Goal: Check status: Check status

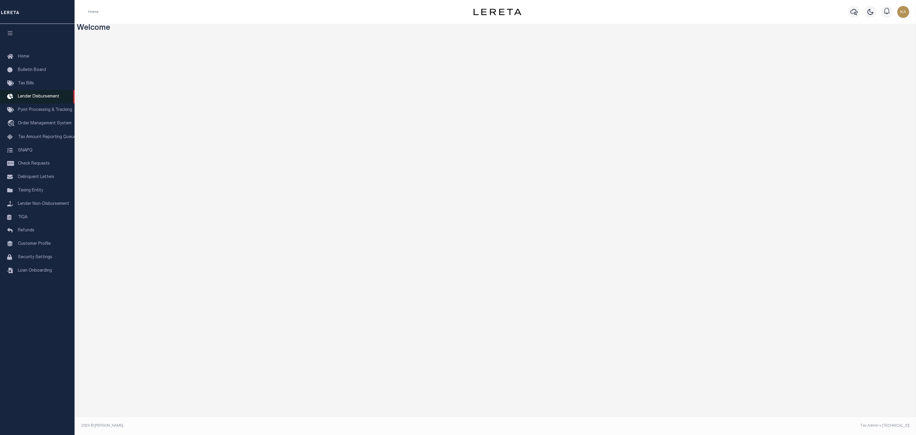
click at [27, 98] on span "Lender Disbursement" at bounding box center [38, 96] width 41 height 4
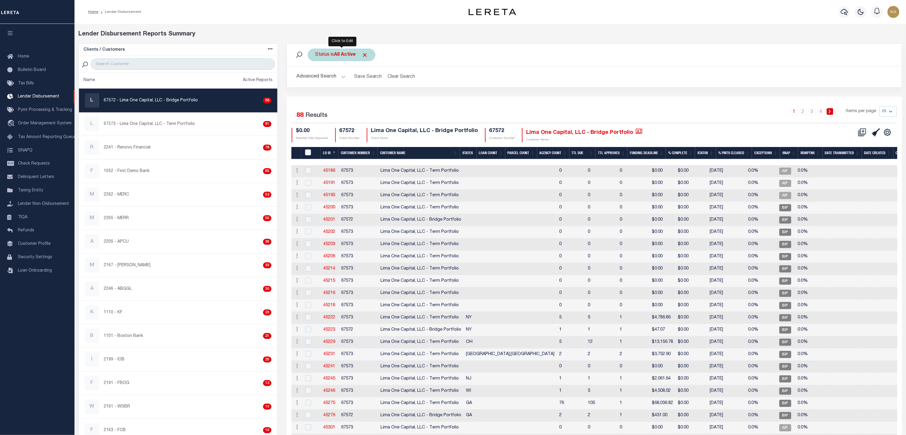
click at [333, 57] on div "Status is All Active" at bounding box center [342, 55] width 68 height 13
click at [342, 84] on select "All Active Approval In Progress Batching In Progress Complete Do Not Pay Escrow…" at bounding box center [360, 83] width 88 height 11
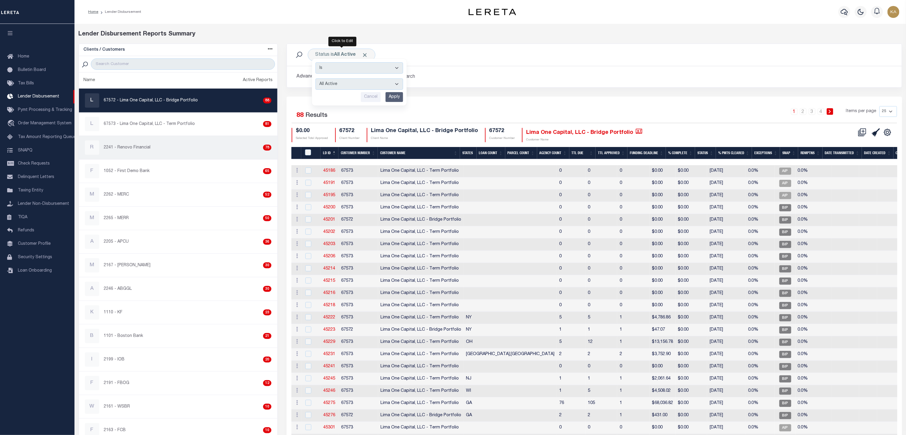
click at [146, 155] on div "R 2241 - Renovo Financial 78" at bounding box center [178, 147] width 187 height 14
checkbox input "true"
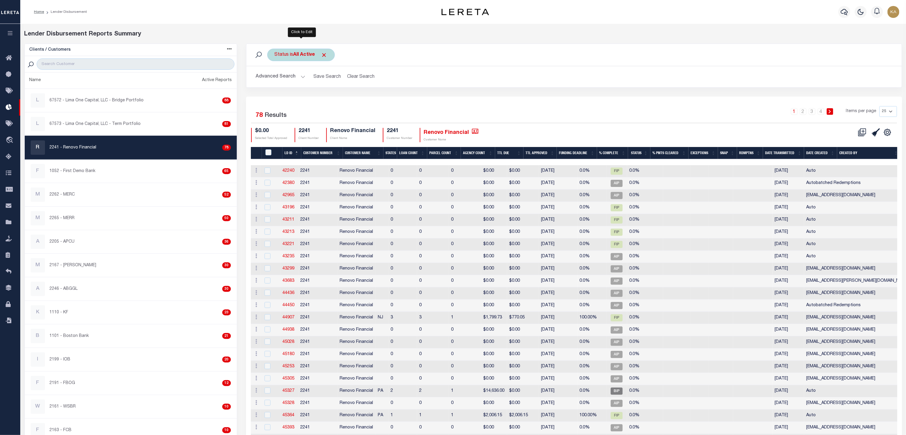
click at [303, 53] on b "All Active" at bounding box center [305, 54] width 22 height 5
click at [305, 84] on select "All Active Approval In Progress Batching In Progress Complete Do Not Pay Escrow…" at bounding box center [319, 83] width 88 height 11
click at [397, 103] on div "Selected 78 Results 1 2 3 4 Items per page 25 50 100 200 $0.00" at bounding box center [574, 286] width 656 height 379
